Goal: Task Accomplishment & Management: Use online tool/utility

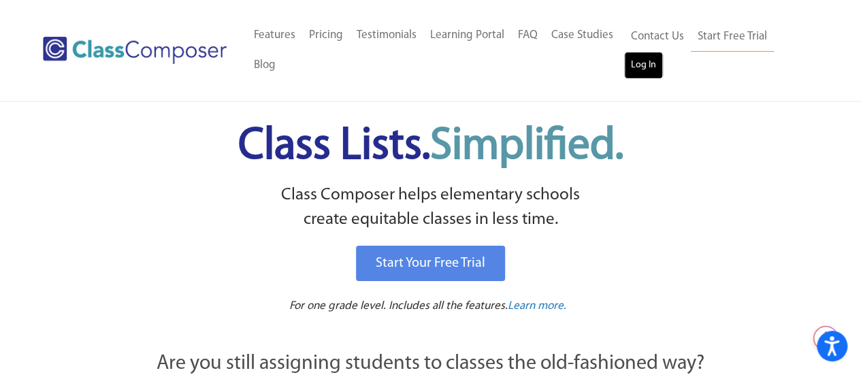
click at [634, 76] on link "Log In" at bounding box center [643, 65] width 39 height 27
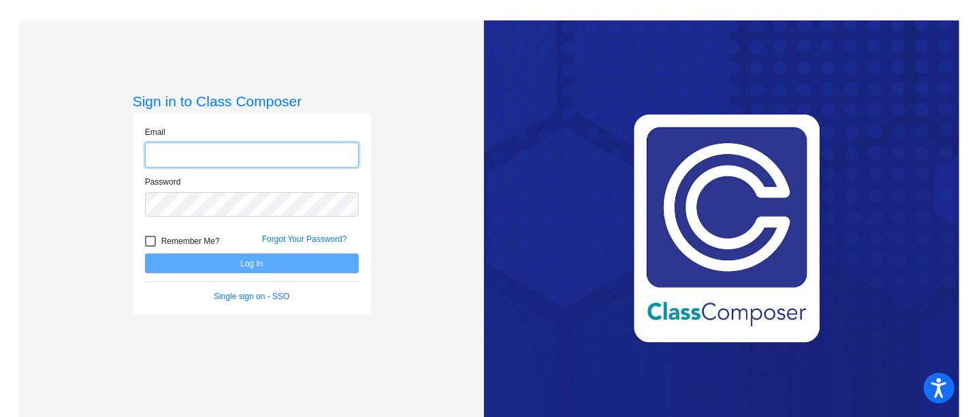
type input "[EMAIL_ADDRESS][DOMAIN_NAME]"
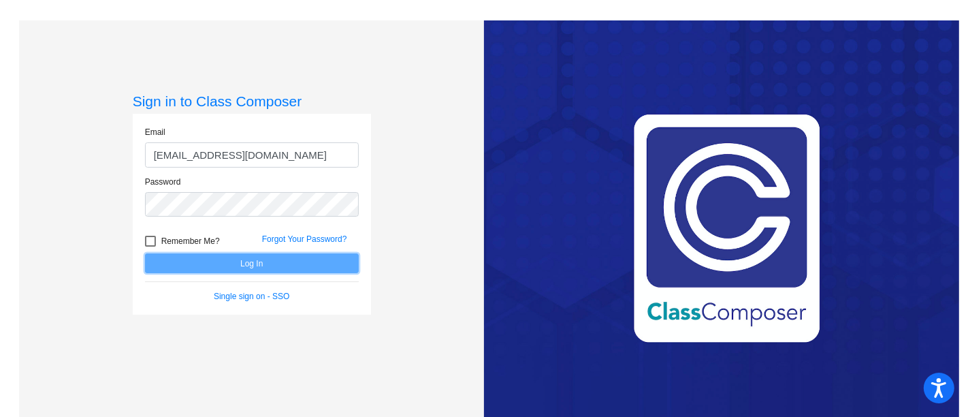
click at [261, 266] on button "Log In" at bounding box center [252, 263] width 214 height 20
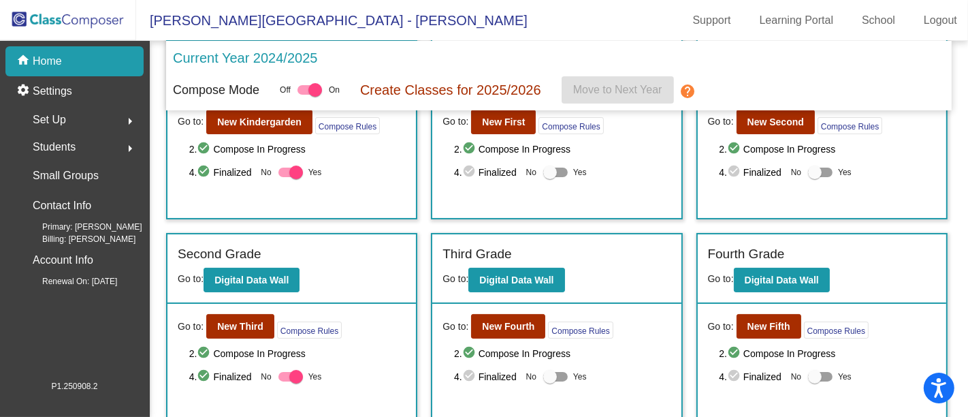
scroll to position [20, 0]
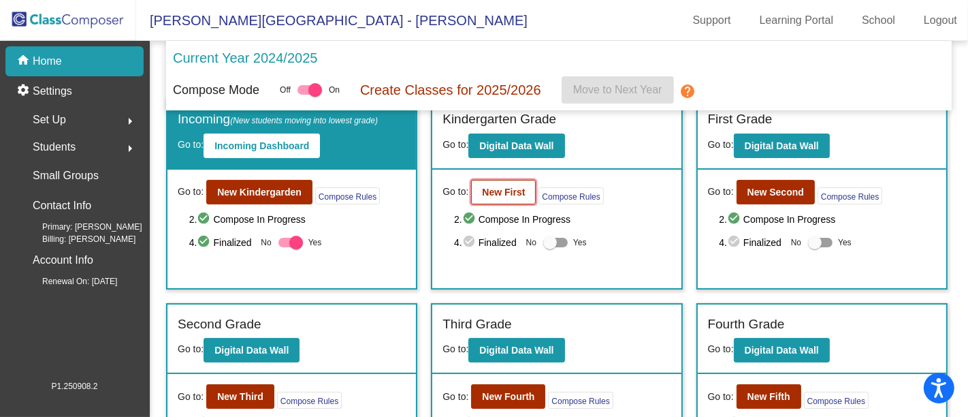
click at [489, 180] on button "New First" at bounding box center [503, 192] width 65 height 25
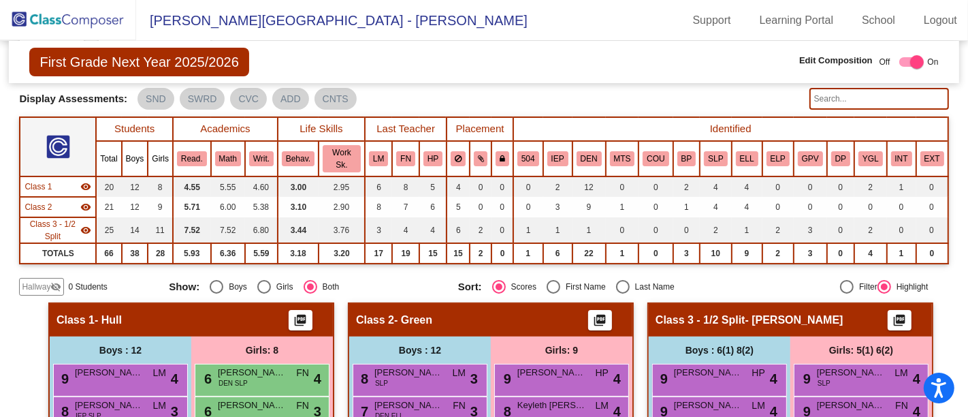
scroll to position [74, 0]
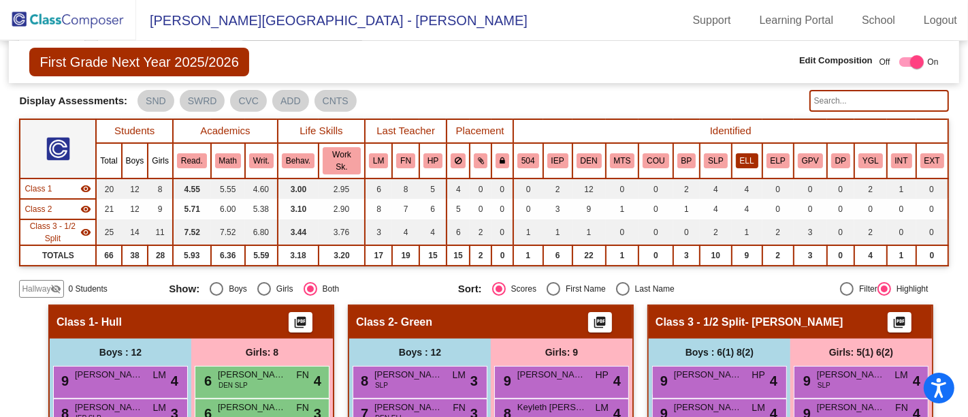
click at [741, 153] on button "ELL" at bounding box center [747, 160] width 22 height 15
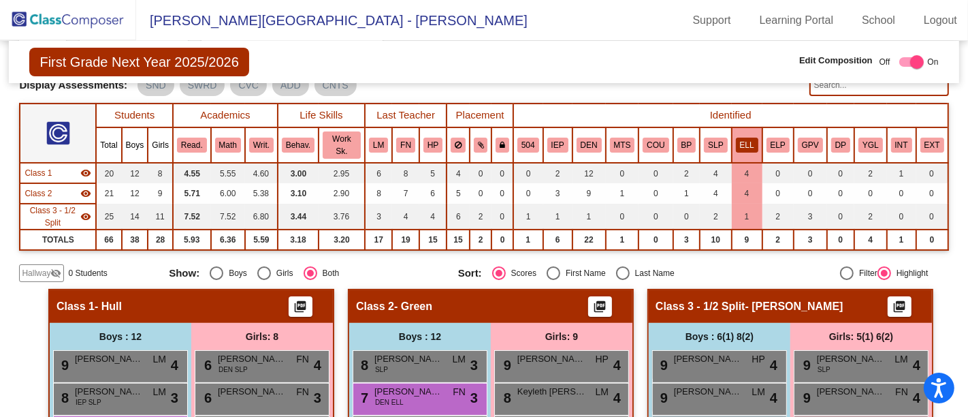
scroll to position [87, 0]
